Goal: Check status: Check status

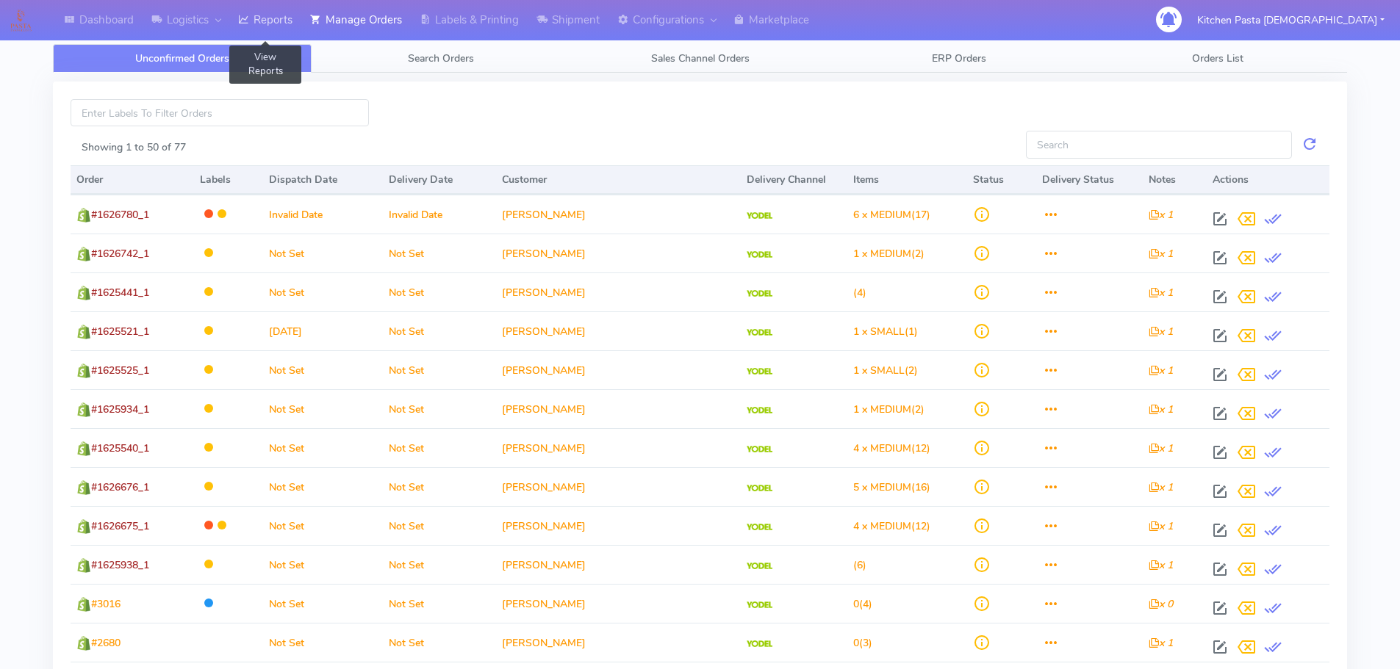
click at [281, 24] on link "Reports" at bounding box center [265, 20] width 72 height 40
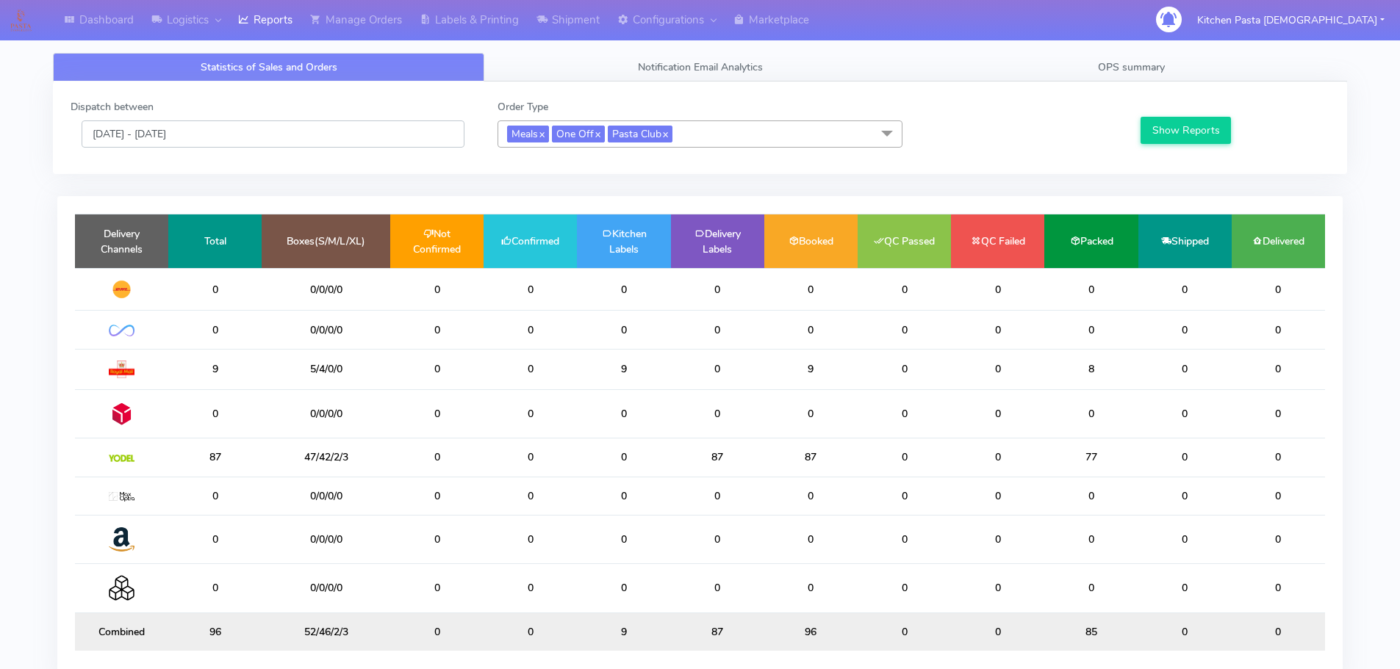
click at [373, 137] on input "[DATE] - [DATE]" at bounding box center [273, 133] width 383 height 27
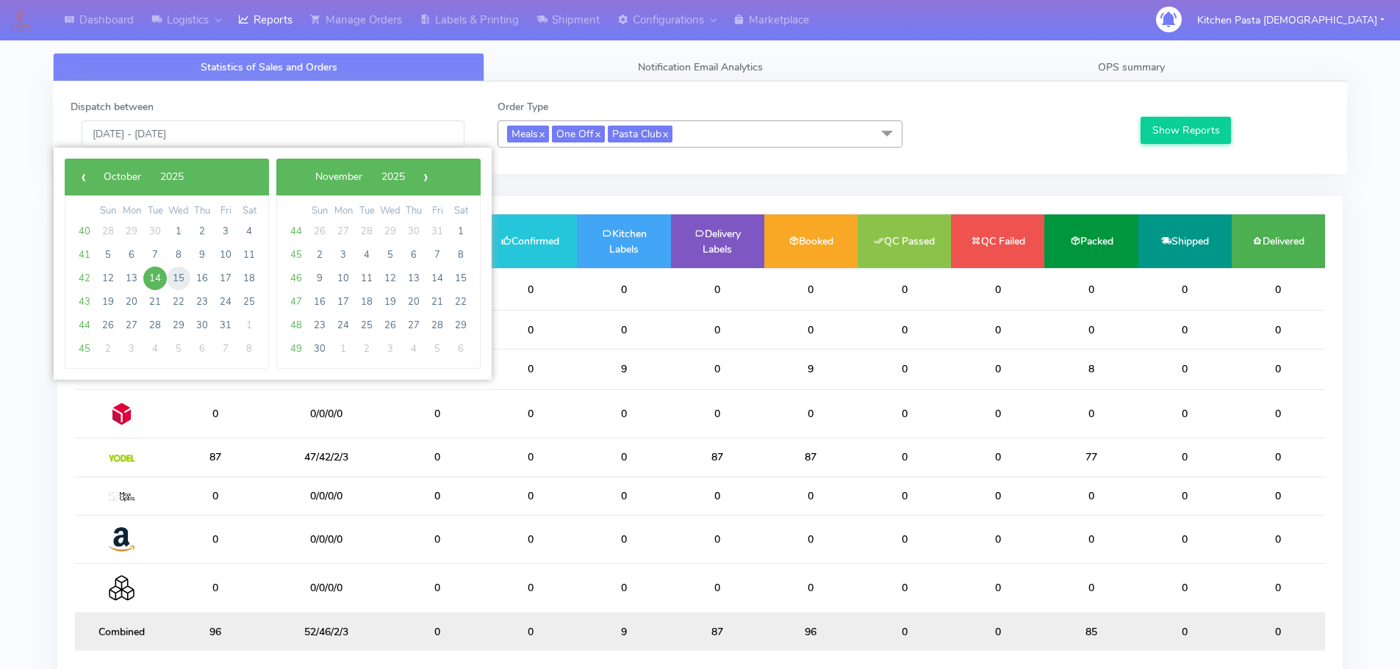
click at [177, 277] on span "15" at bounding box center [179, 279] width 24 height 24
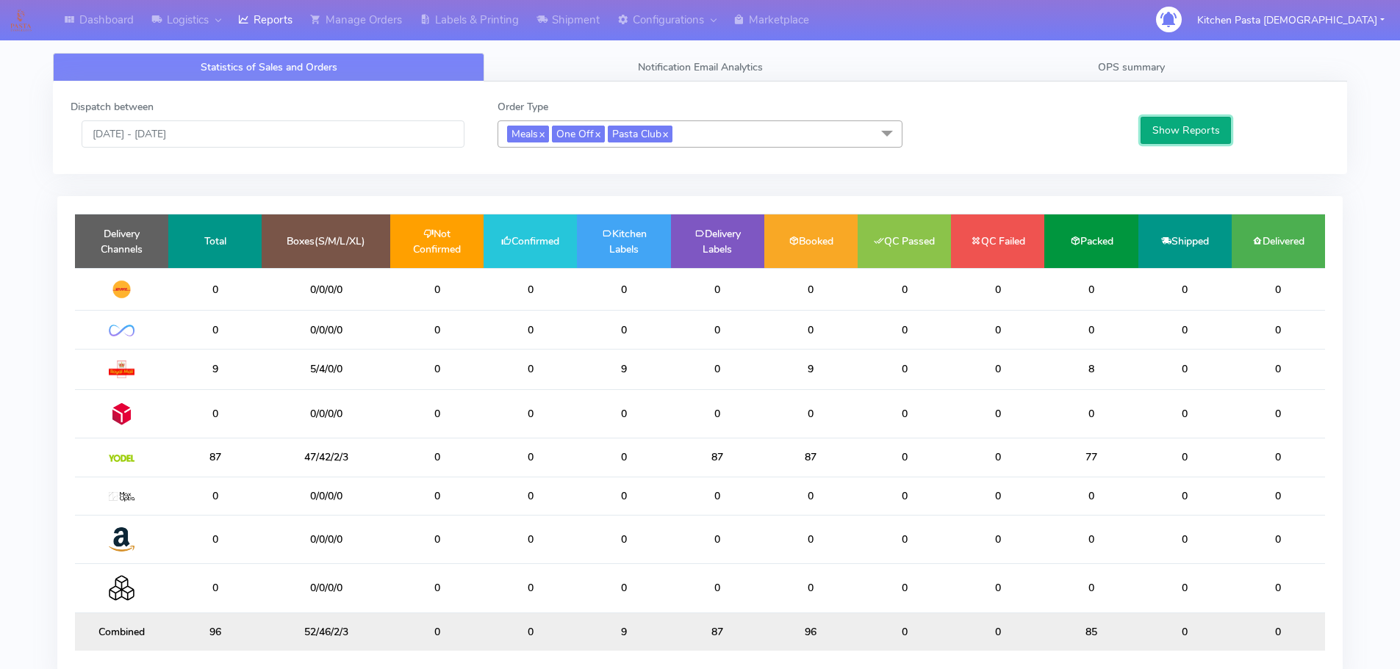
click at [1222, 123] on button "Show Reports" at bounding box center [1185, 130] width 90 height 27
drag, startPoint x: 282, startPoint y: 133, endPoint x: 276, endPoint y: 142, distance: 11.0
click at [284, 134] on input "15/10/2025 - 15/10/2025" at bounding box center [273, 133] width 383 height 27
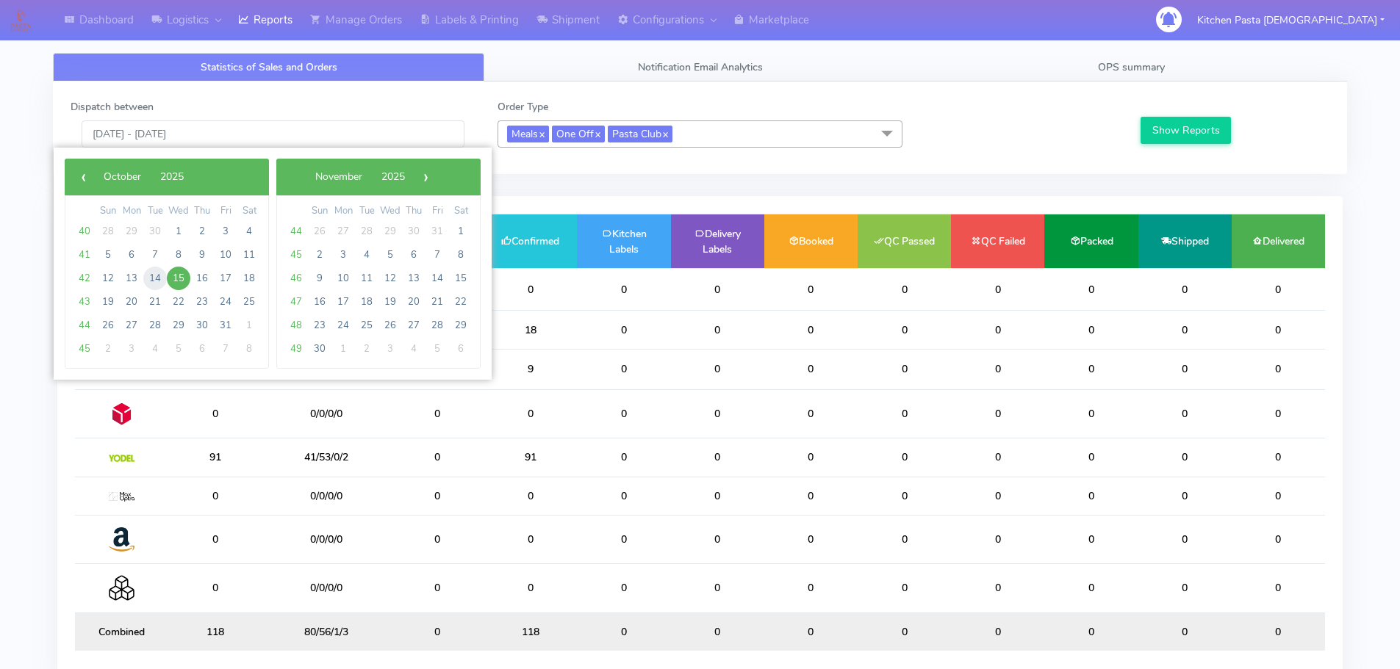
click at [158, 279] on span "14" at bounding box center [155, 279] width 24 height 24
type input "[DATE] - [DATE]"
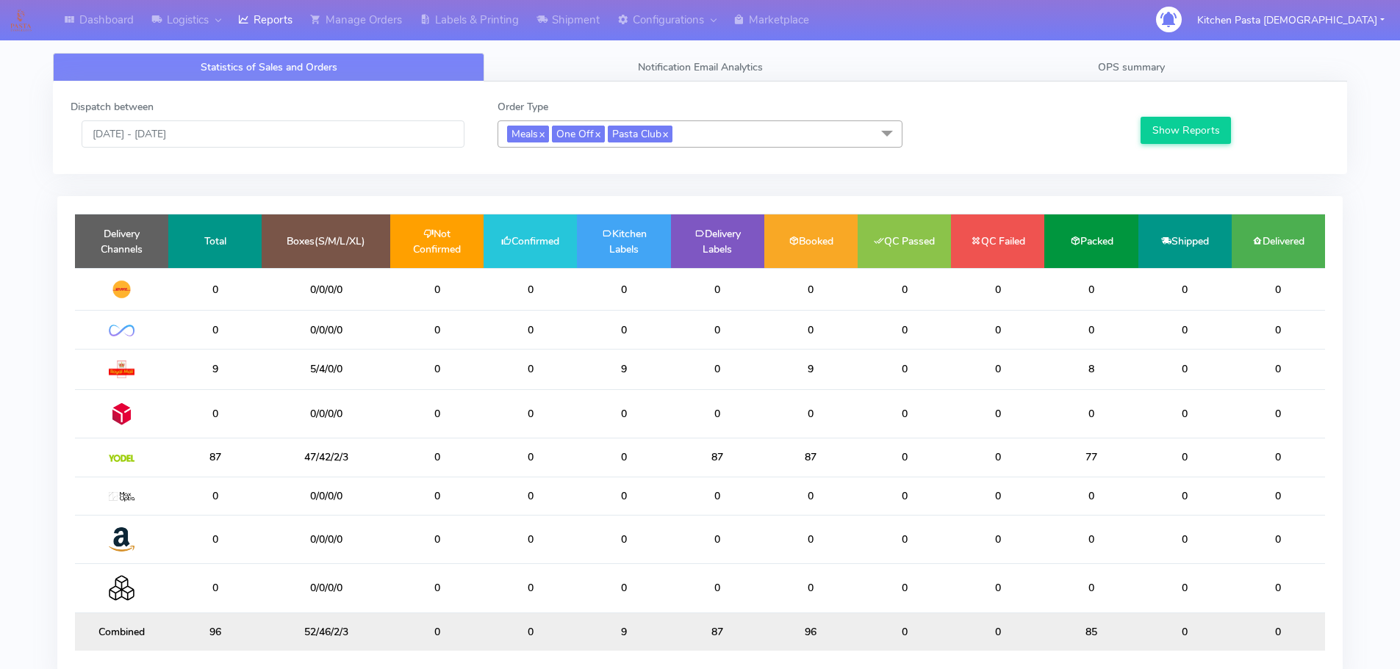
click at [758, 140] on span "Meals x One Off x Pasta Club x" at bounding box center [699, 133] width 405 height 27
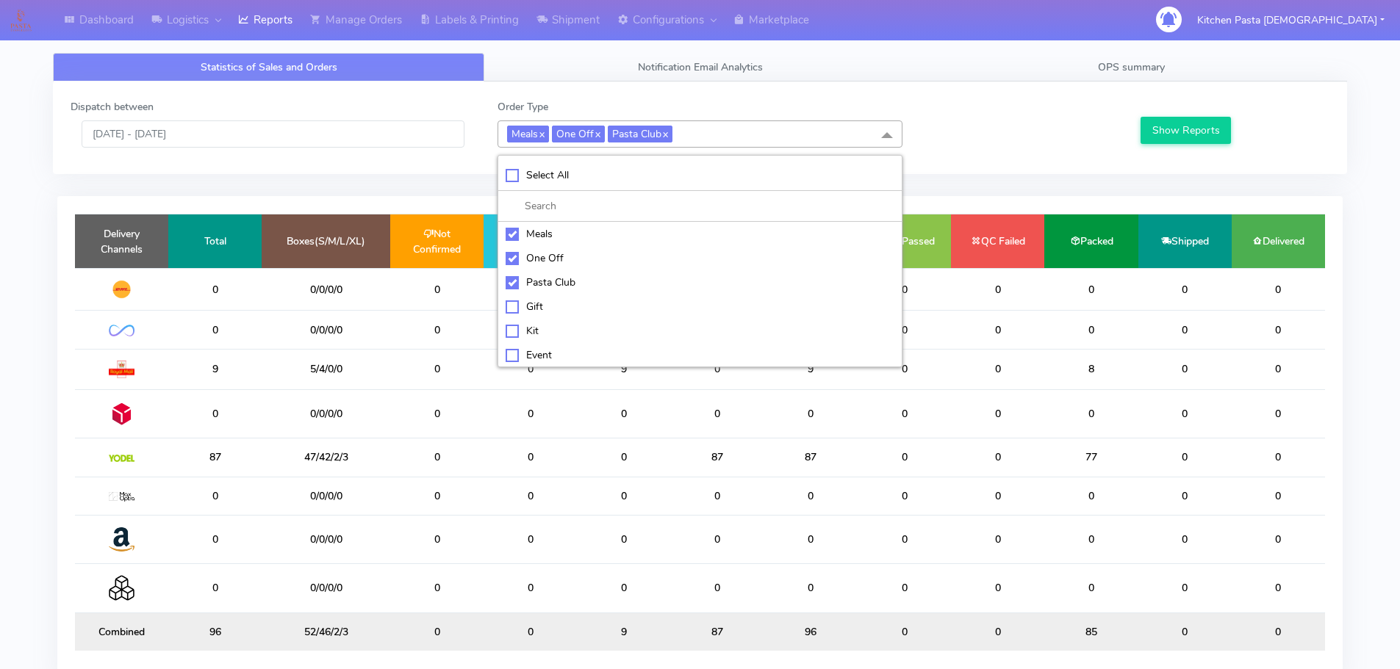
click at [528, 290] on div "Pasta Club" at bounding box center [700, 282] width 389 height 15
checkbox input "false"
click at [530, 257] on div "One Off" at bounding box center [700, 258] width 389 height 15
checkbox input "false"
click at [529, 234] on div "Meals" at bounding box center [700, 233] width 389 height 15
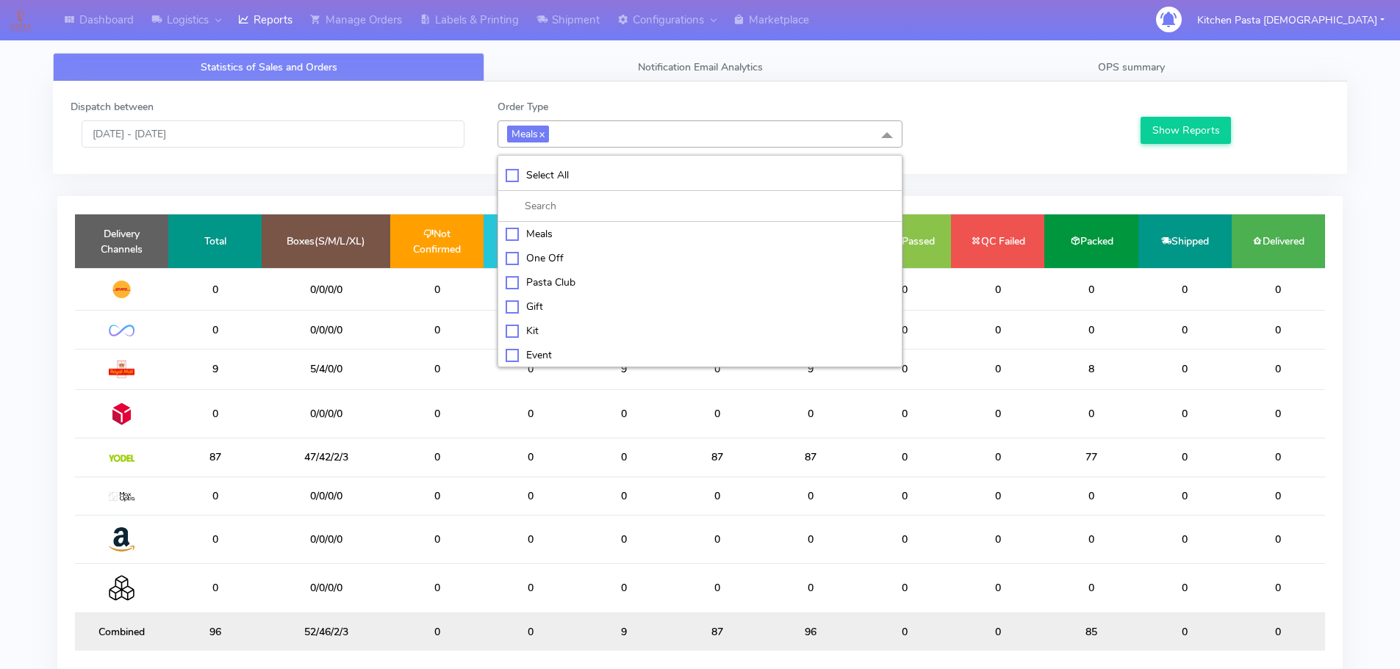
checkbox input "false"
click at [540, 322] on div "Kit" at bounding box center [700, 329] width 389 height 15
click at [1187, 124] on button "Show Reports" at bounding box center [1185, 130] width 90 height 27
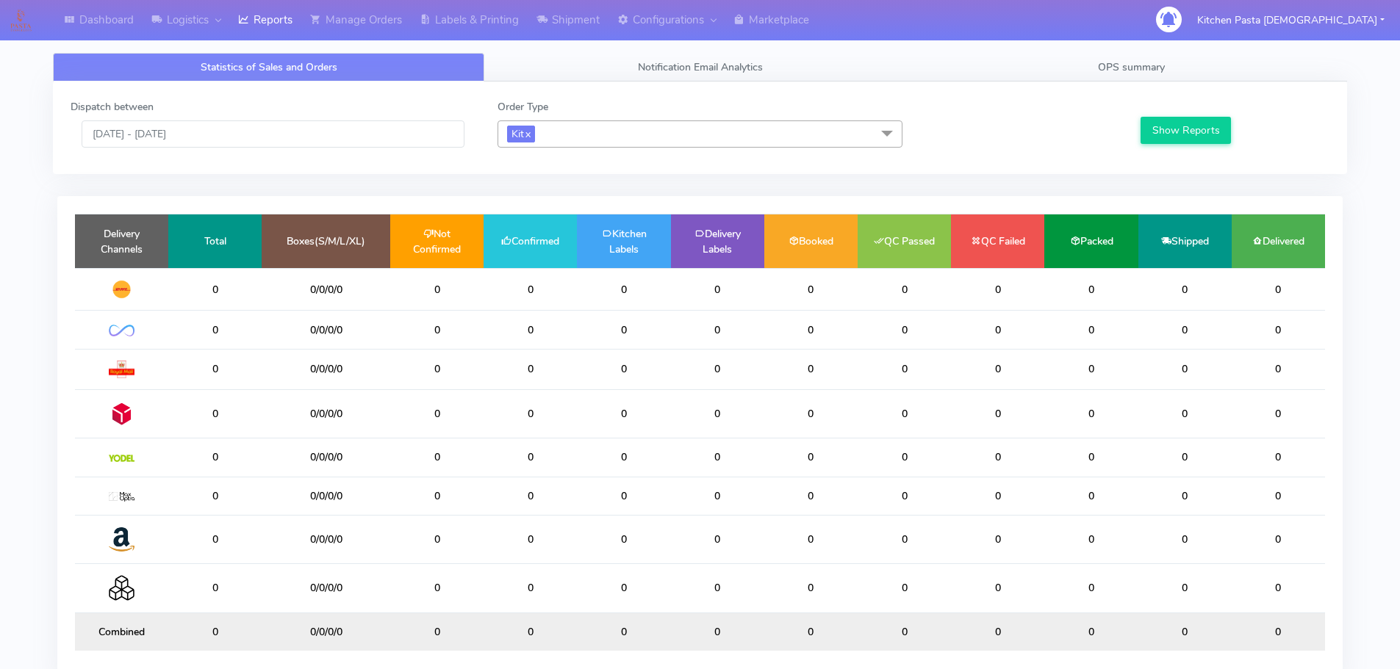
click at [588, 125] on span "Kit x" at bounding box center [699, 133] width 405 height 27
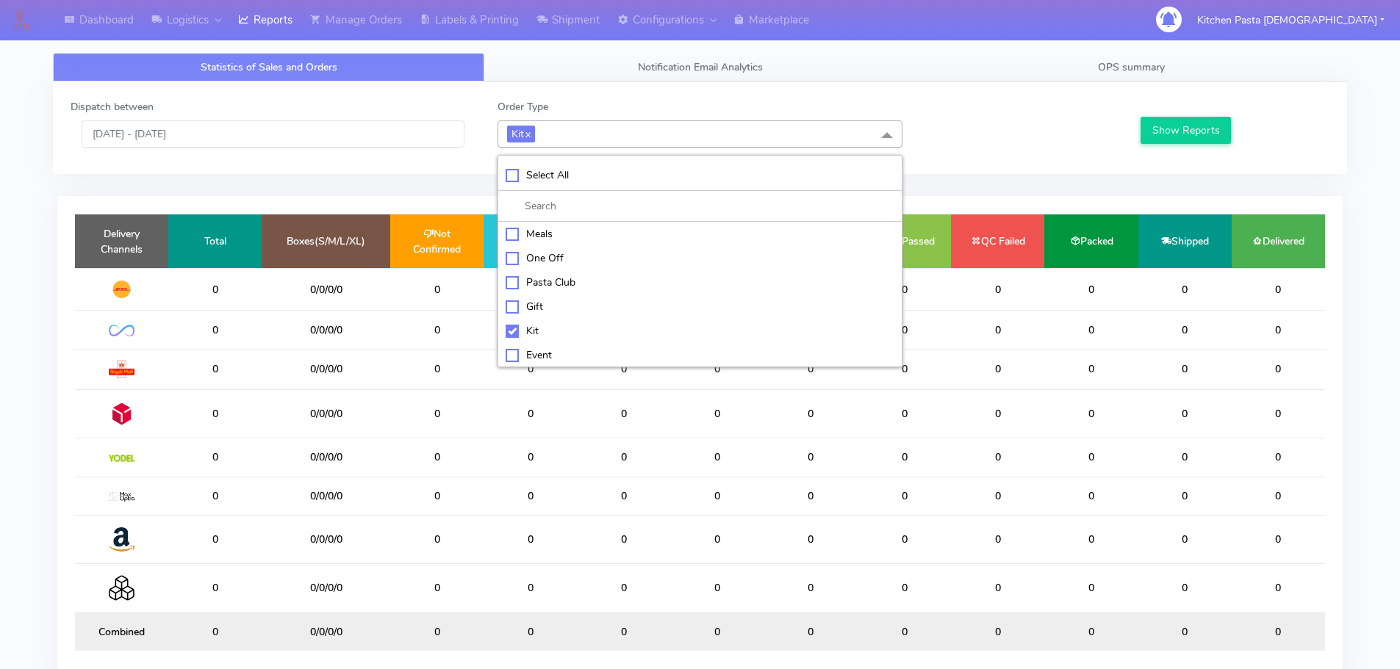
click at [506, 336] on div "Kit" at bounding box center [700, 330] width 389 height 15
checkbox input "false"
click at [540, 352] on div "ATAVI" at bounding box center [700, 352] width 389 height 15
checkbox input "true"
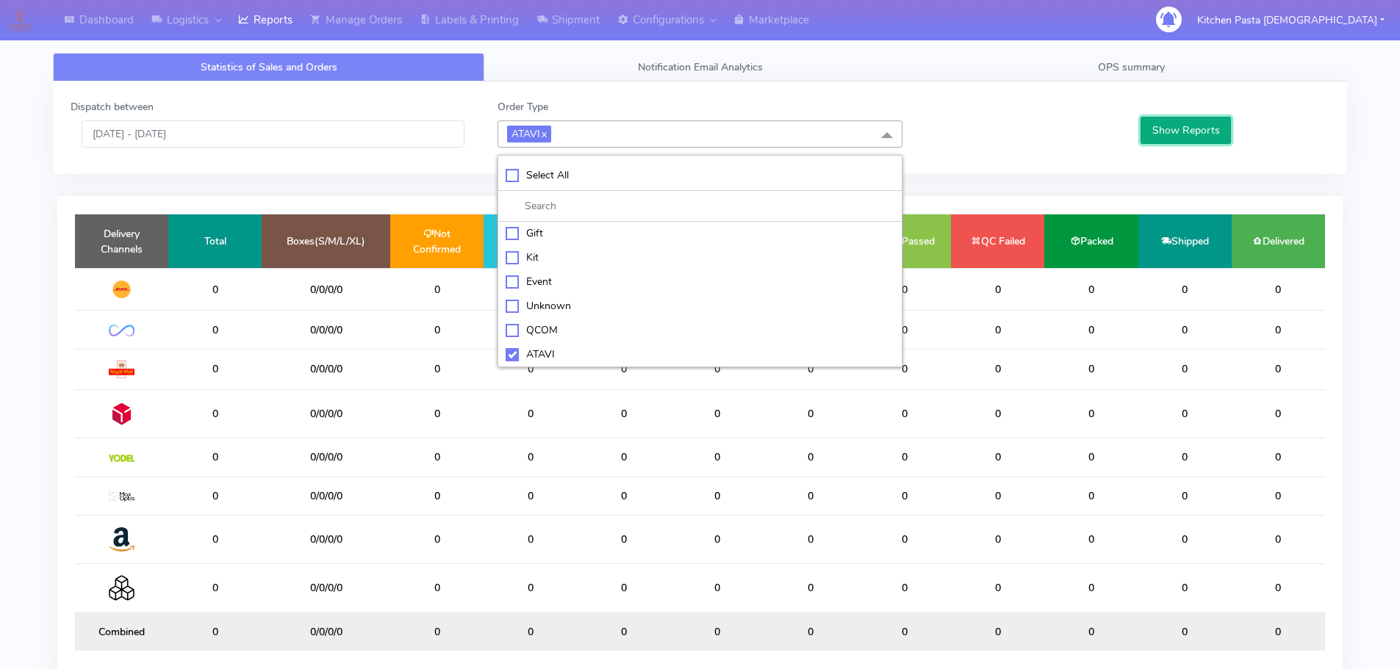
click at [1173, 129] on button "Show Reports" at bounding box center [1185, 130] width 90 height 27
